Goal: Transaction & Acquisition: Register for event/course

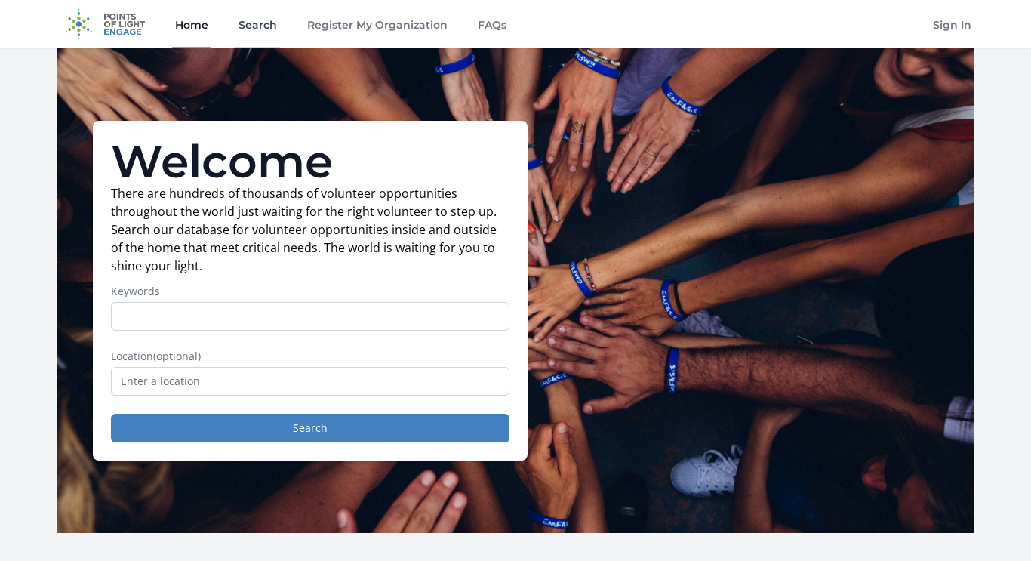
click at [272, 32] on link "Search" at bounding box center [257, 24] width 45 height 48
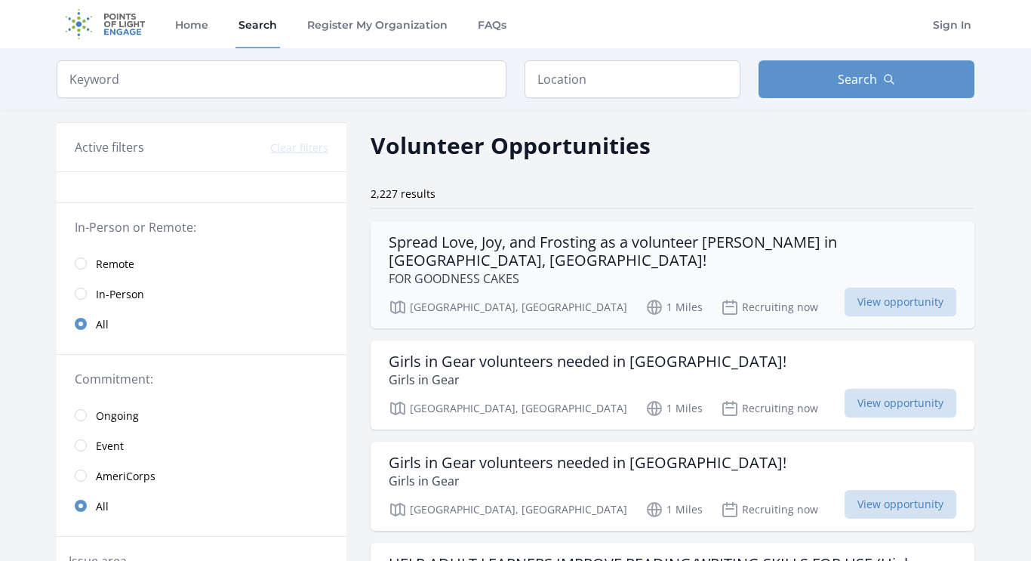
click at [455, 240] on h3 "Spread Love, Joy, and Frosting as a volunteer baker in Brooklyn, NY!" at bounding box center [673, 251] width 568 height 36
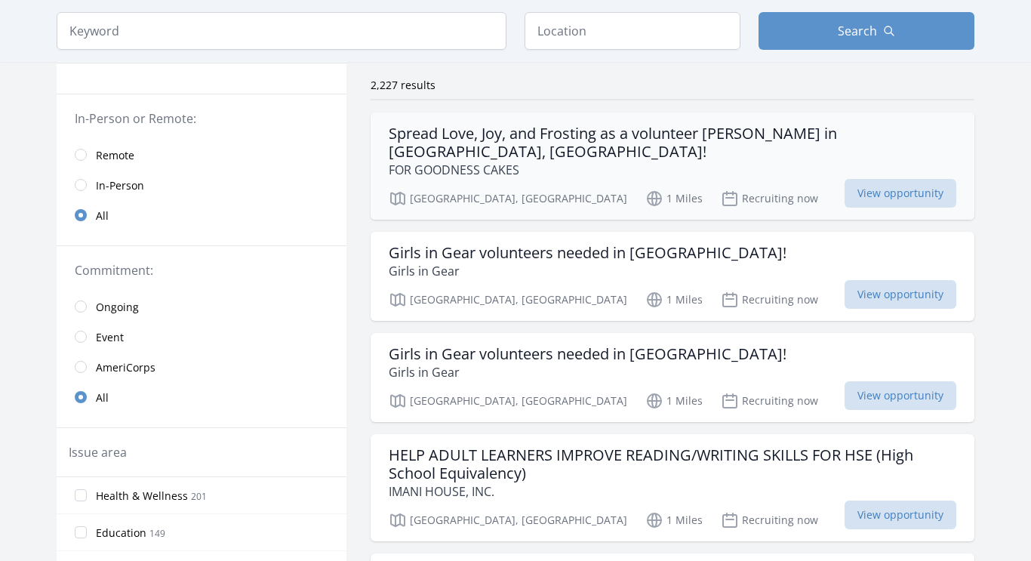
scroll to position [108, 0]
click at [596, 346] on h3 "Girls in Gear volunteers needed in Crown Heights!" at bounding box center [588, 355] width 398 height 18
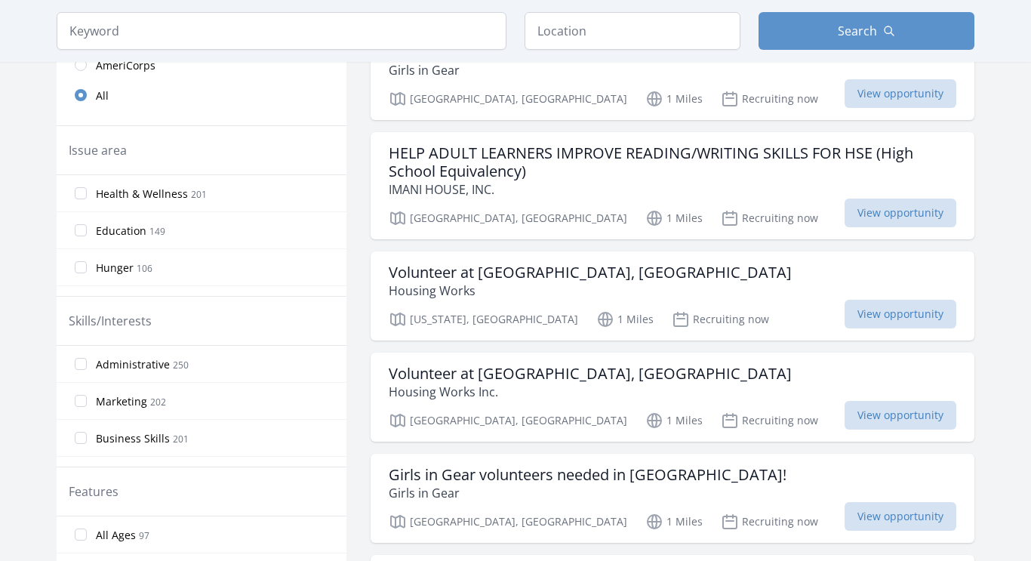
scroll to position [411, 0]
click at [462, 263] on h3 "Volunteer at Housing Works, Park Slope" at bounding box center [590, 272] width 403 height 18
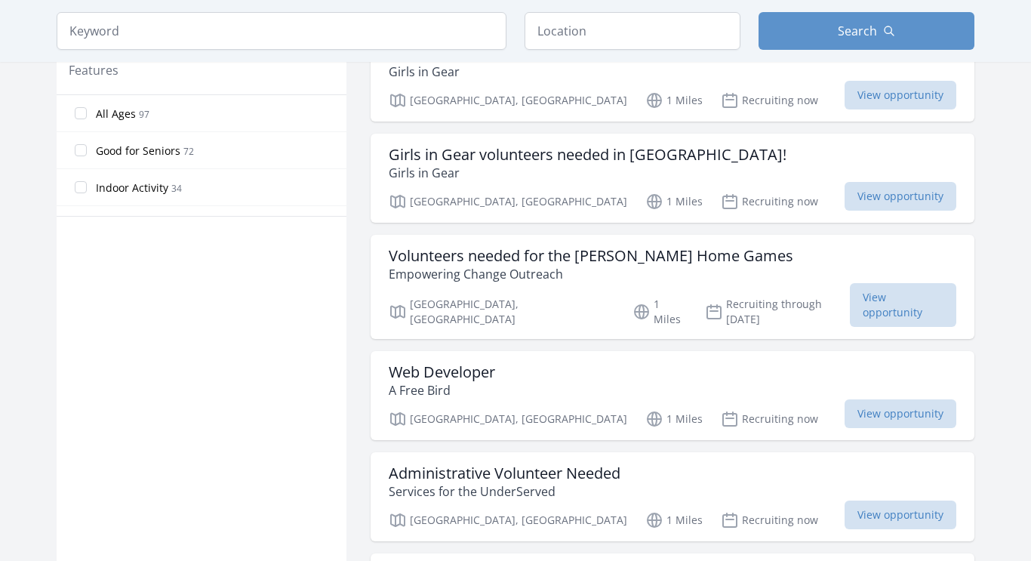
scroll to position [844, 0]
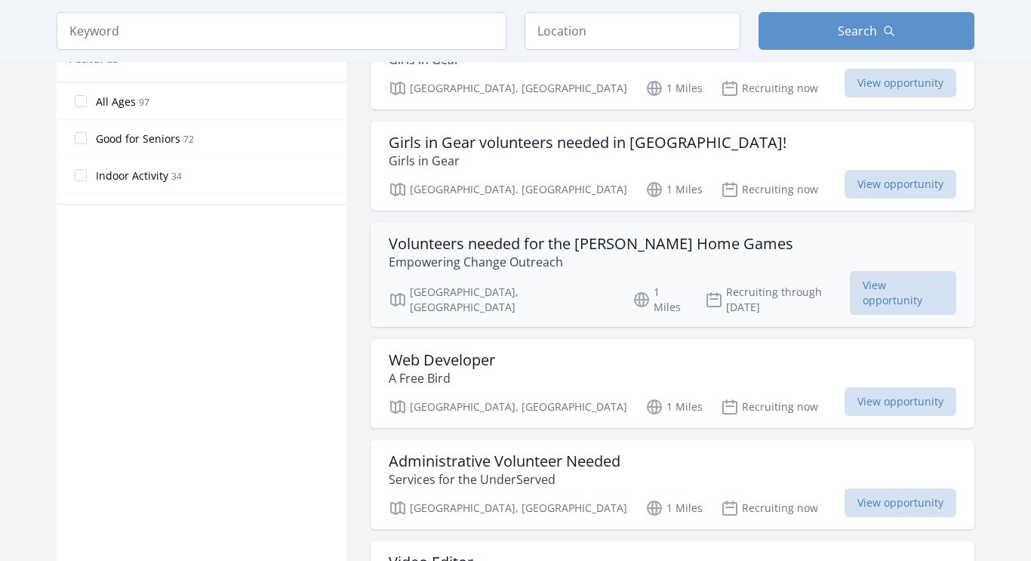
click at [438, 235] on h3 "Volunteers needed for the Brooklyn Nets Home Games" at bounding box center [591, 244] width 405 height 18
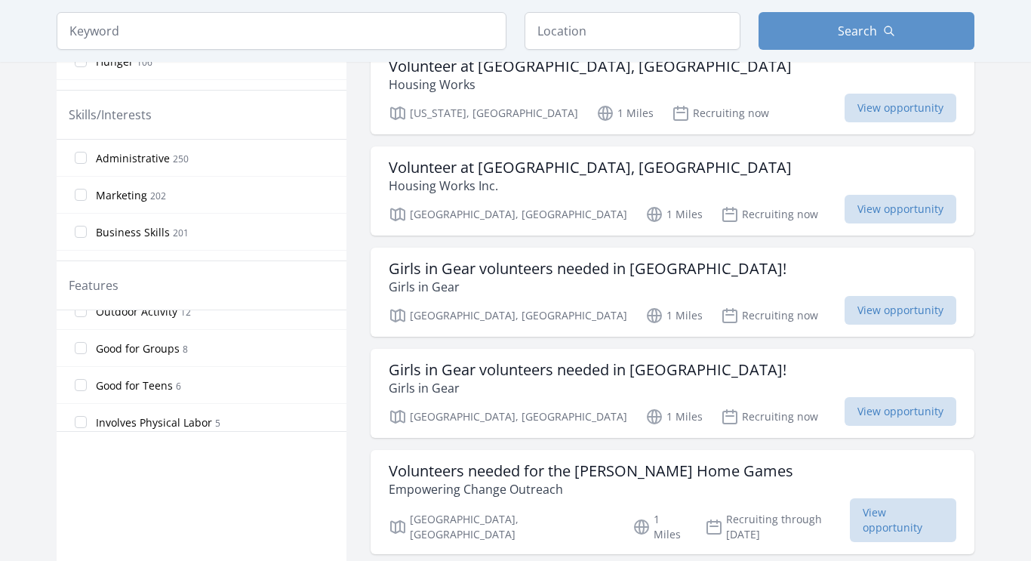
scroll to position [285, 0]
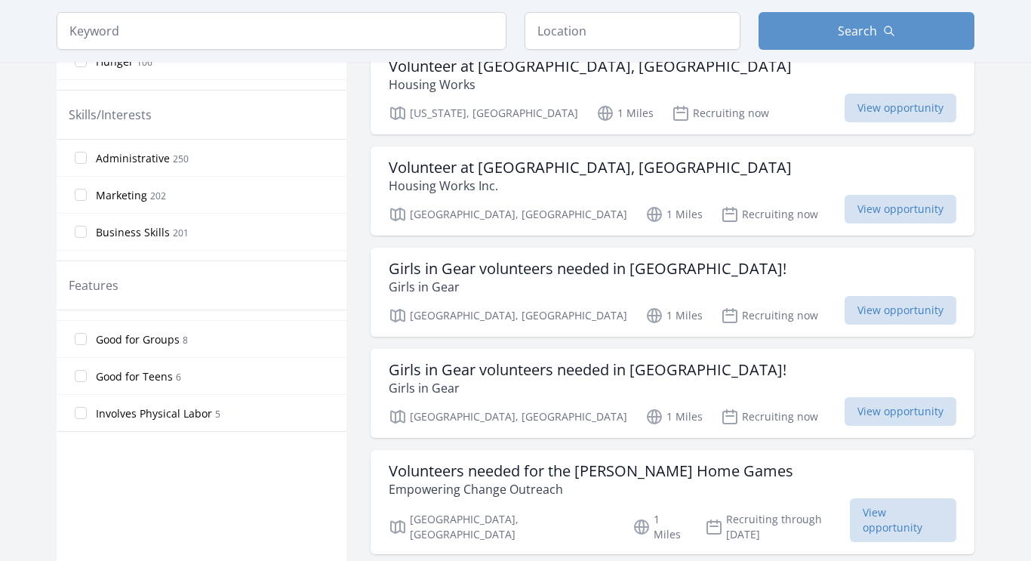
click at [168, 384] on span "Good for Teens 6" at bounding box center [138, 376] width 85 height 18
click at [87, 382] on input "Good for Teens 6" at bounding box center [81, 376] width 12 height 12
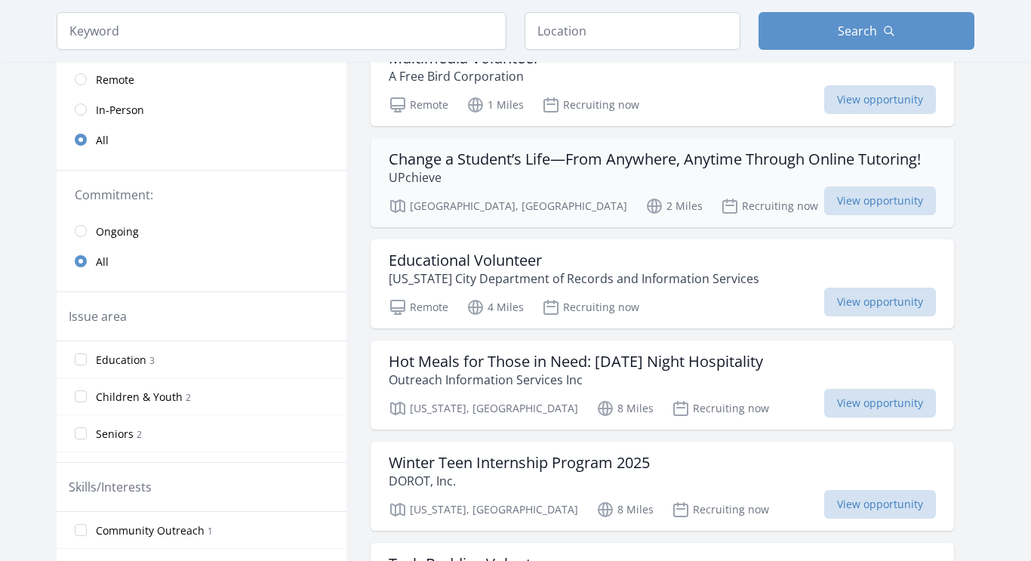
scroll to position [205, 0]
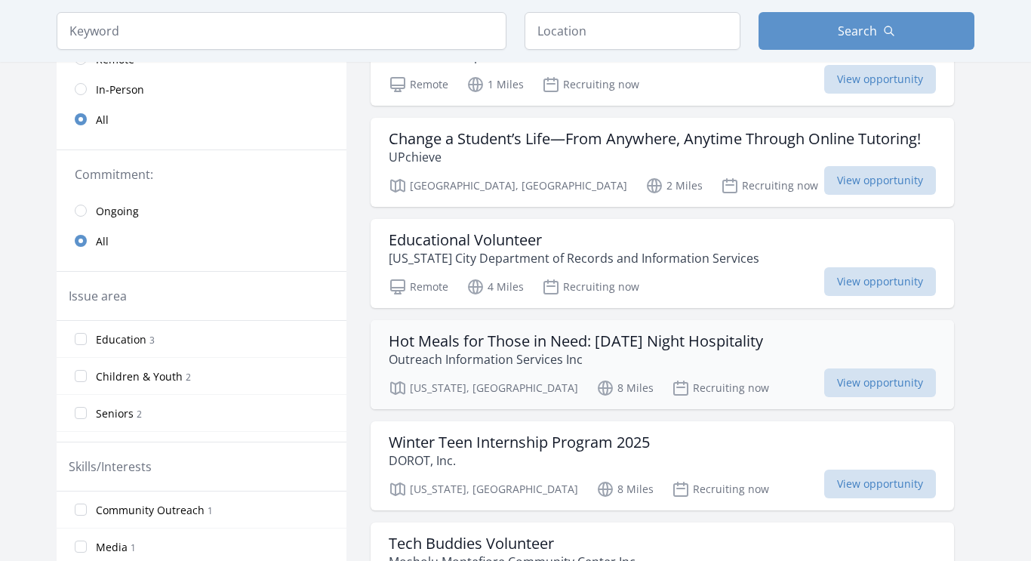
click at [558, 350] on p "Outreach Information Services Inc" at bounding box center [576, 359] width 374 height 18
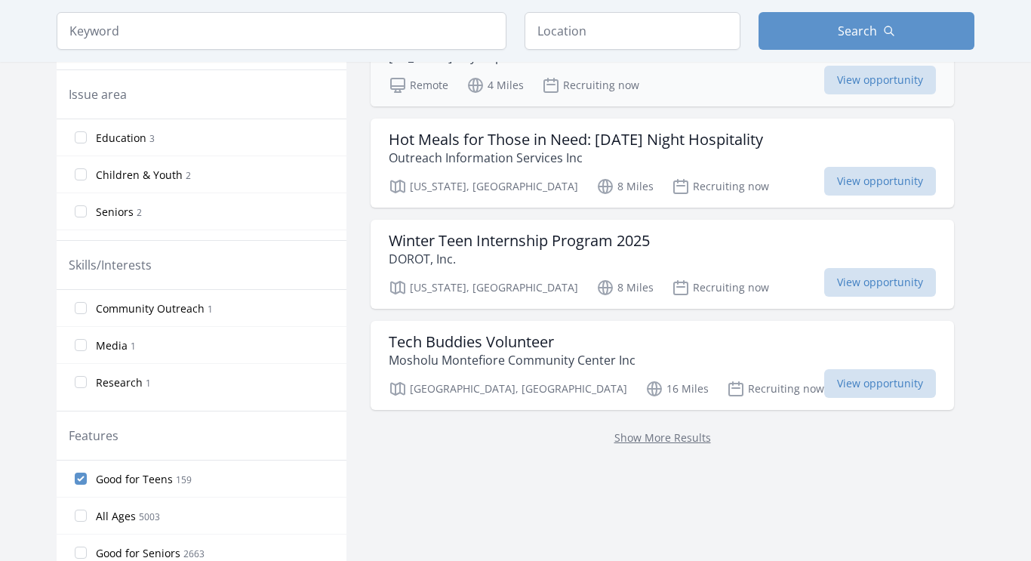
scroll to position [408, 0]
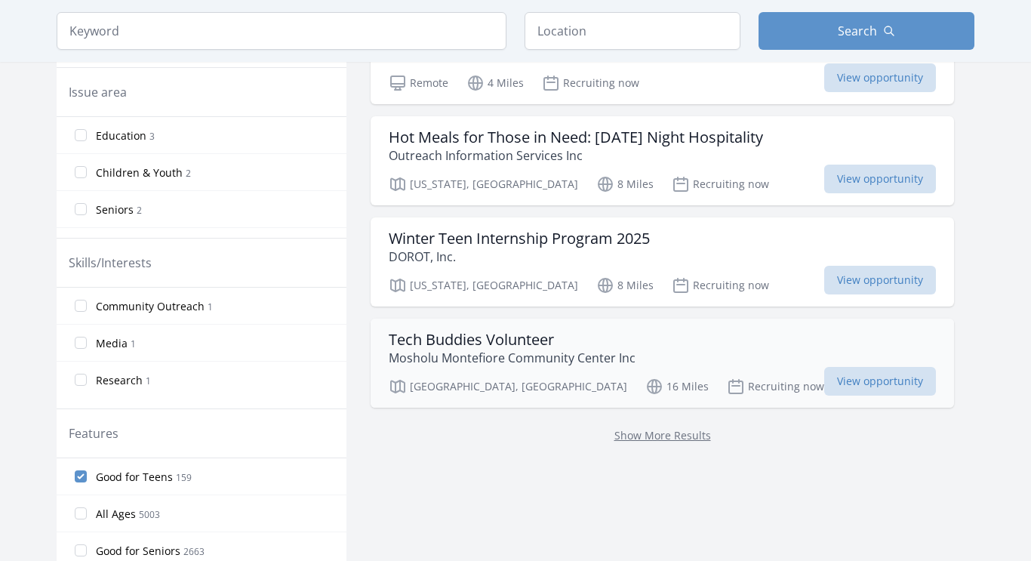
click at [451, 334] on h3 "Tech Buddies Volunteer" at bounding box center [512, 340] width 247 height 18
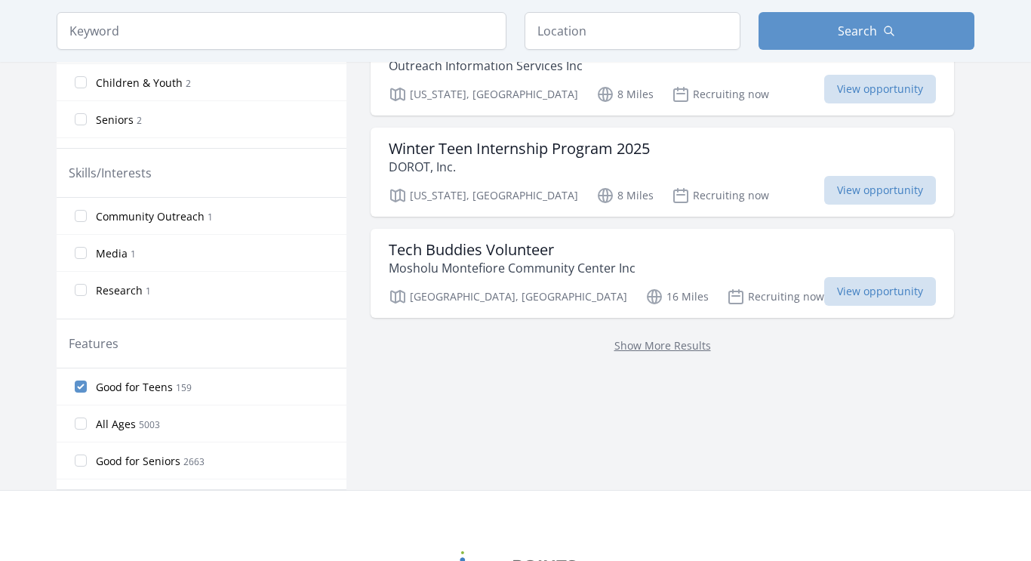
scroll to position [522, 0]
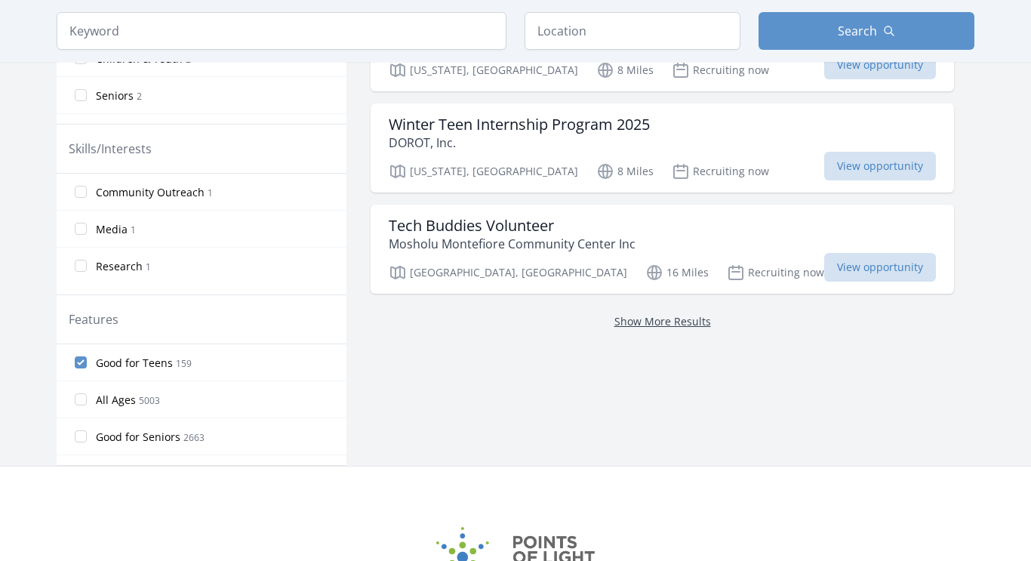
click at [680, 324] on link "Show More Results" at bounding box center [662, 321] width 97 height 14
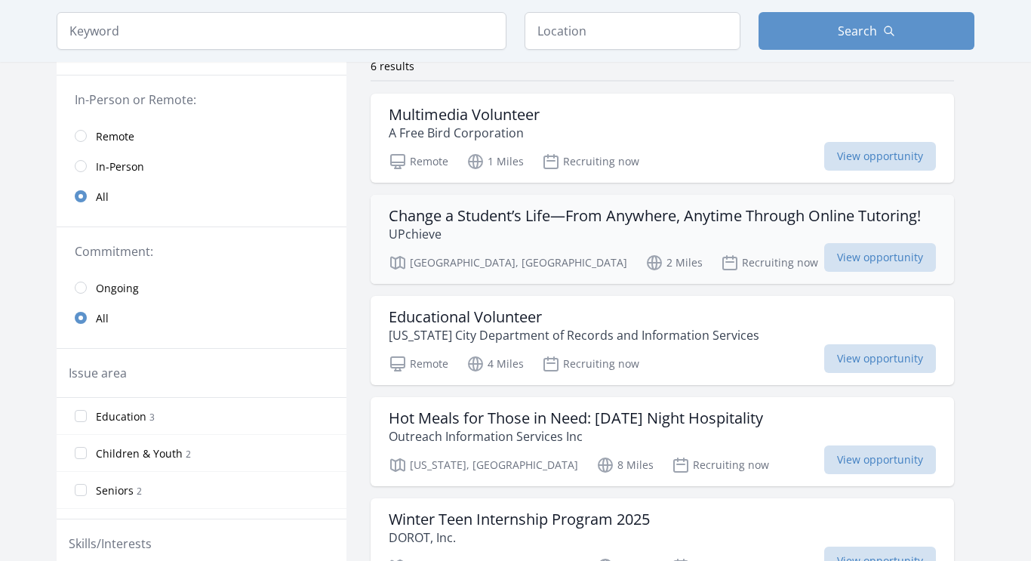
scroll to position [144, 0]
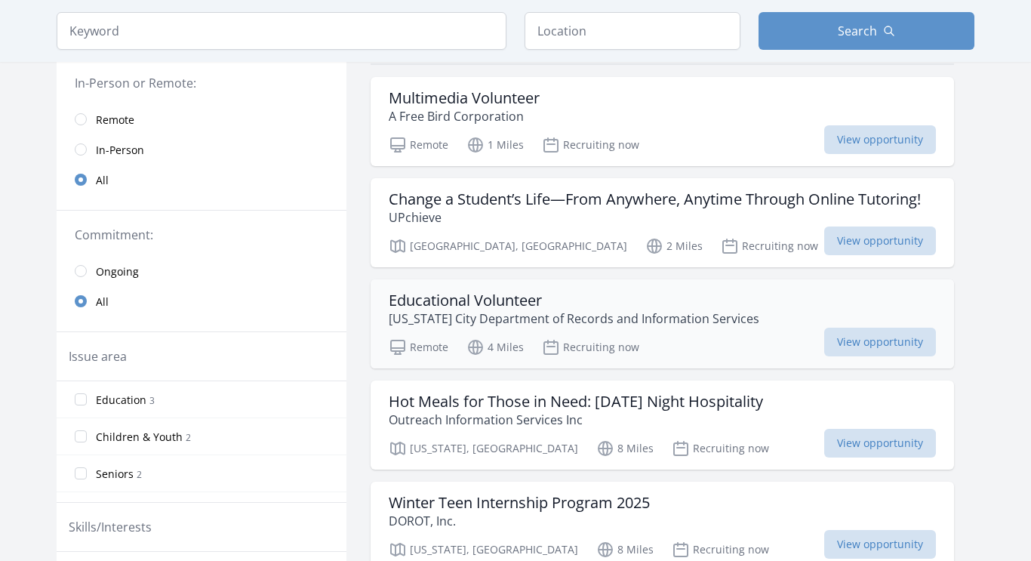
click at [558, 298] on h3 "Educational Volunteer" at bounding box center [574, 300] width 371 height 18
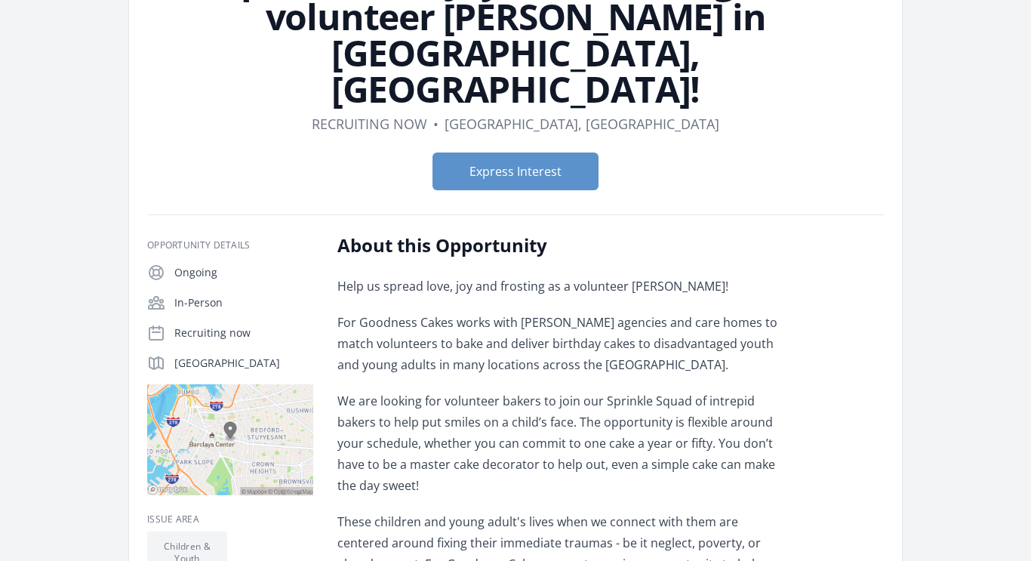
scroll to position [152, 0]
click at [337, 391] on p "We are looking for volunteer bakers to join our Sprinkle Squad of intrepid bake…" at bounding box center [558, 444] width 442 height 106
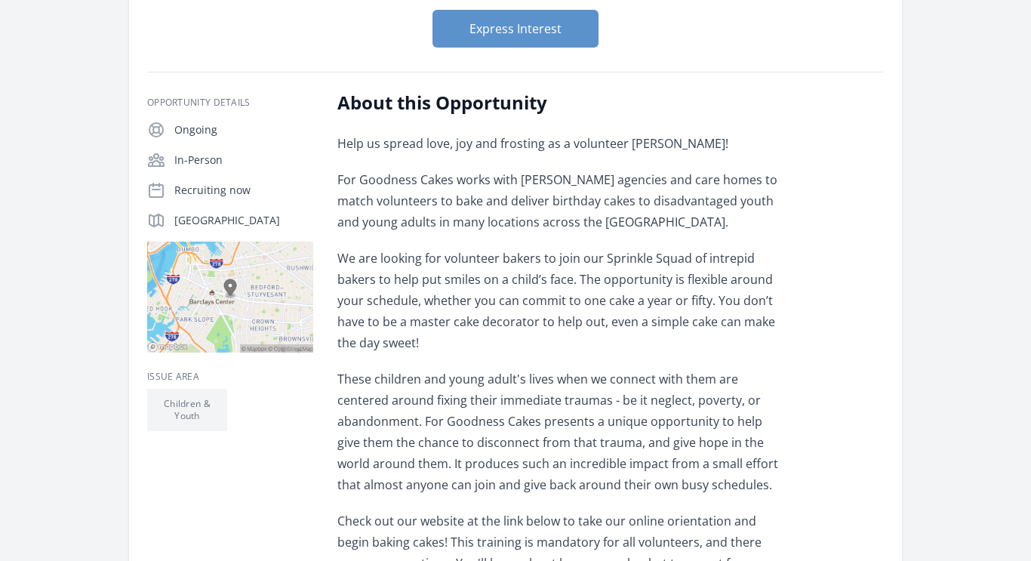
scroll to position [0, 0]
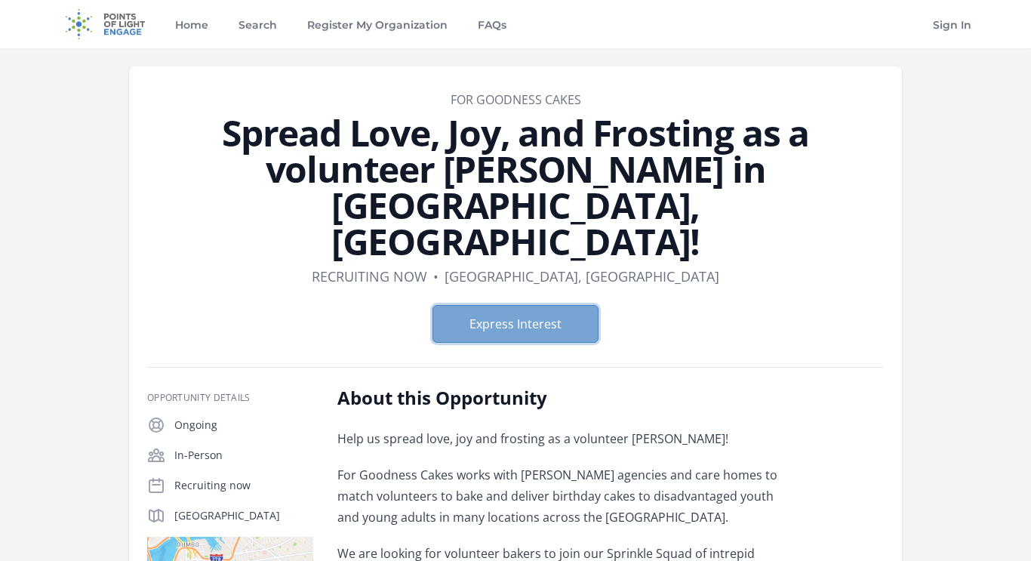
click at [486, 305] on button "Express Interest" at bounding box center [515, 324] width 166 height 38
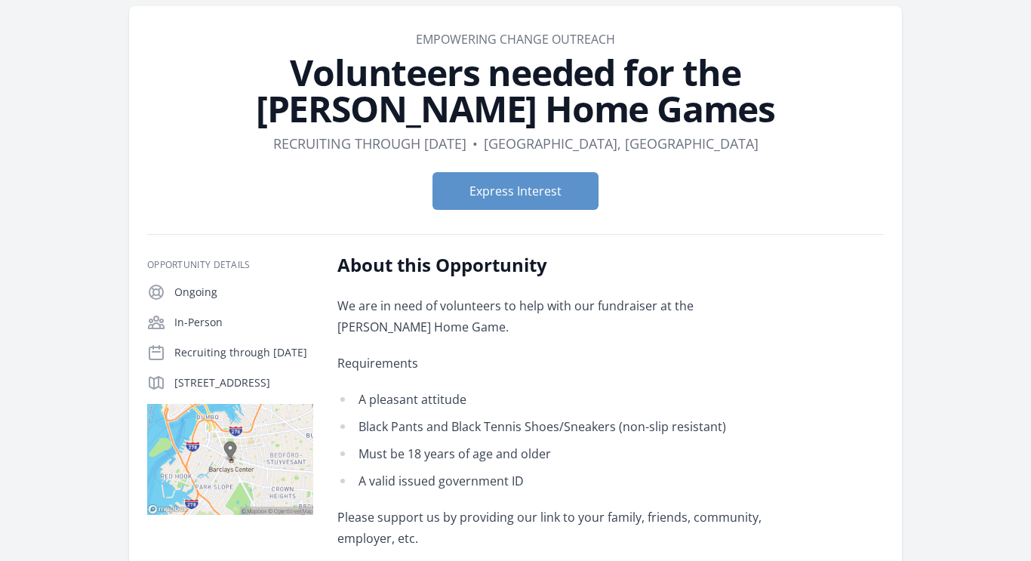
scroll to position [66, 0]
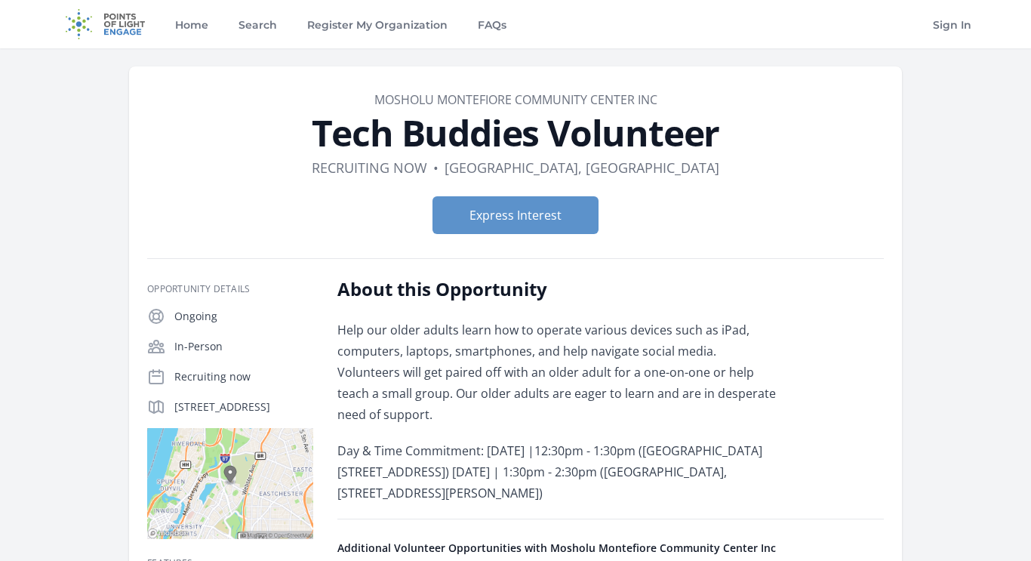
scroll to position [26, 0]
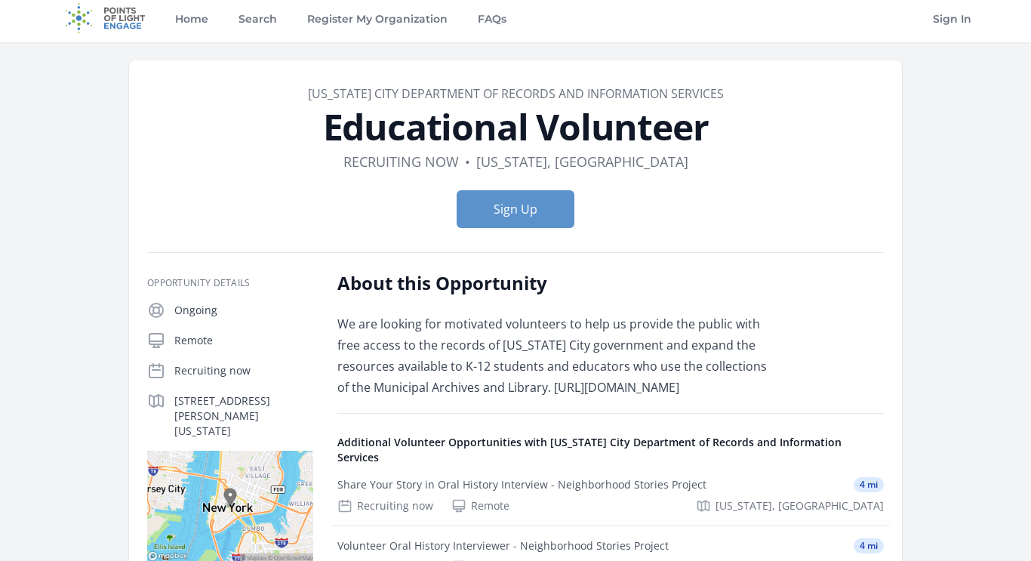
scroll to position [7, 0]
click at [243, 19] on link "Search" at bounding box center [257, 17] width 45 height 48
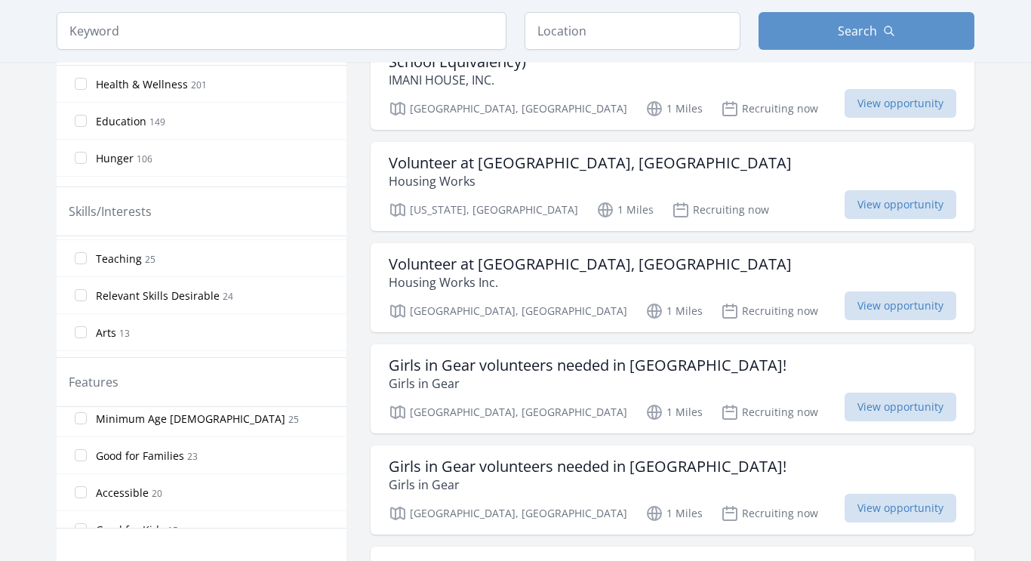
scroll to position [119, 0]
